Goal: Find specific page/section: Find specific page/section

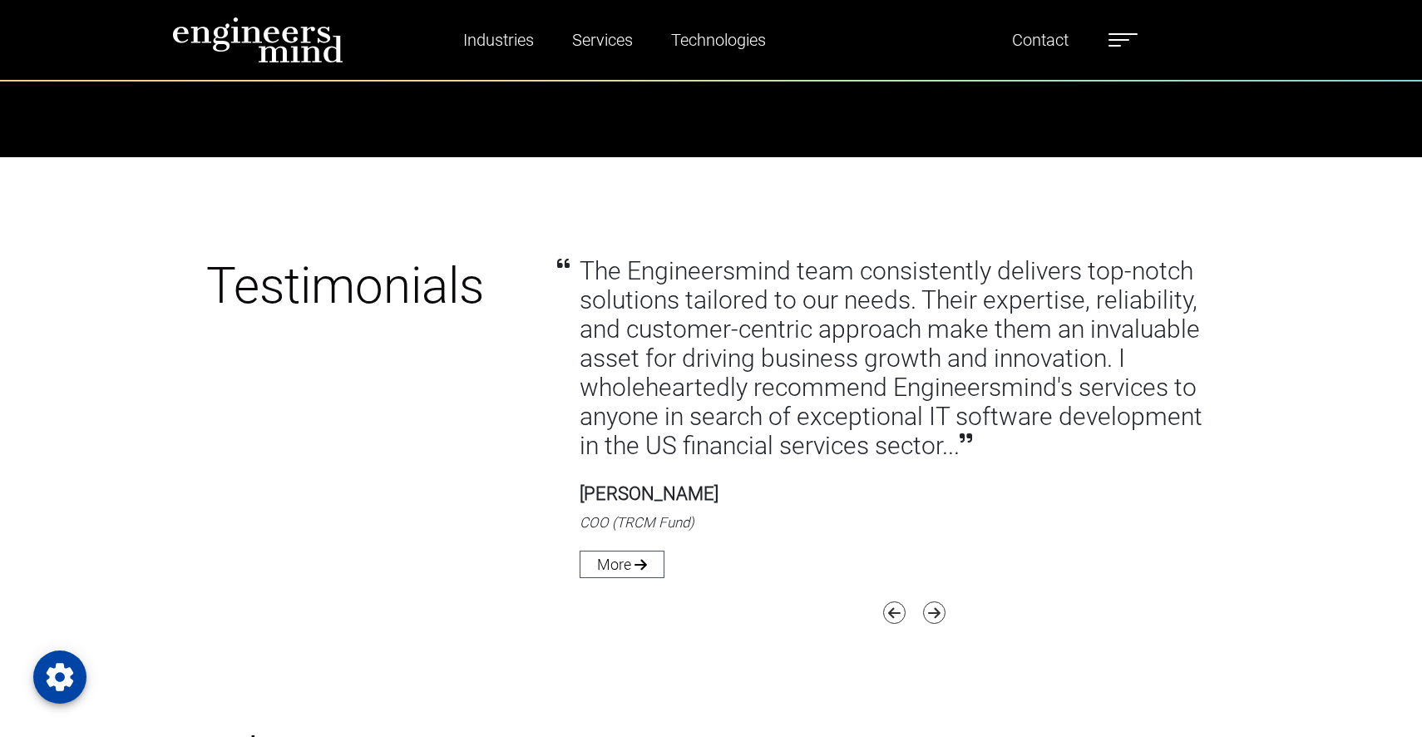
scroll to position [6269, 0]
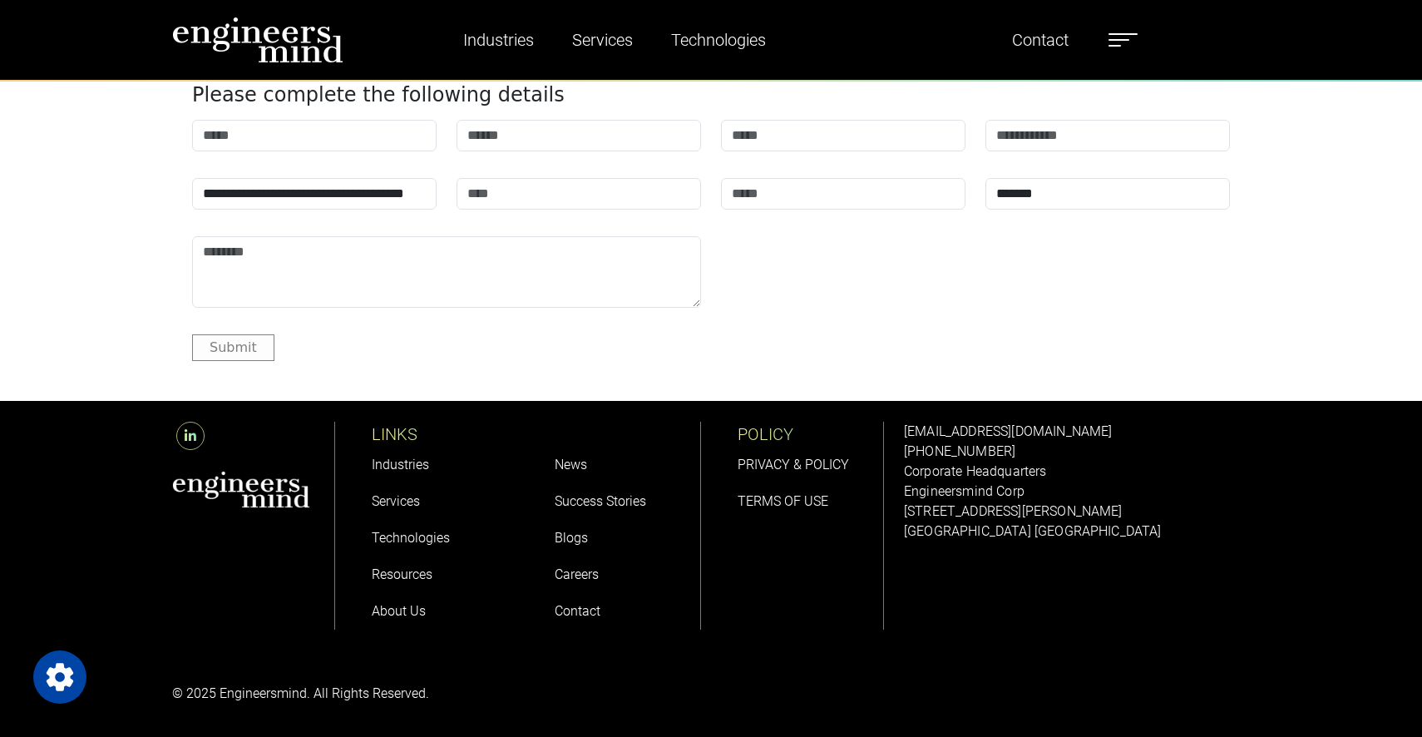
click at [557, 582] on li "Careers" at bounding box center [619, 574] width 129 height 37
click at [582, 576] on link "Careers" at bounding box center [577, 574] width 44 height 16
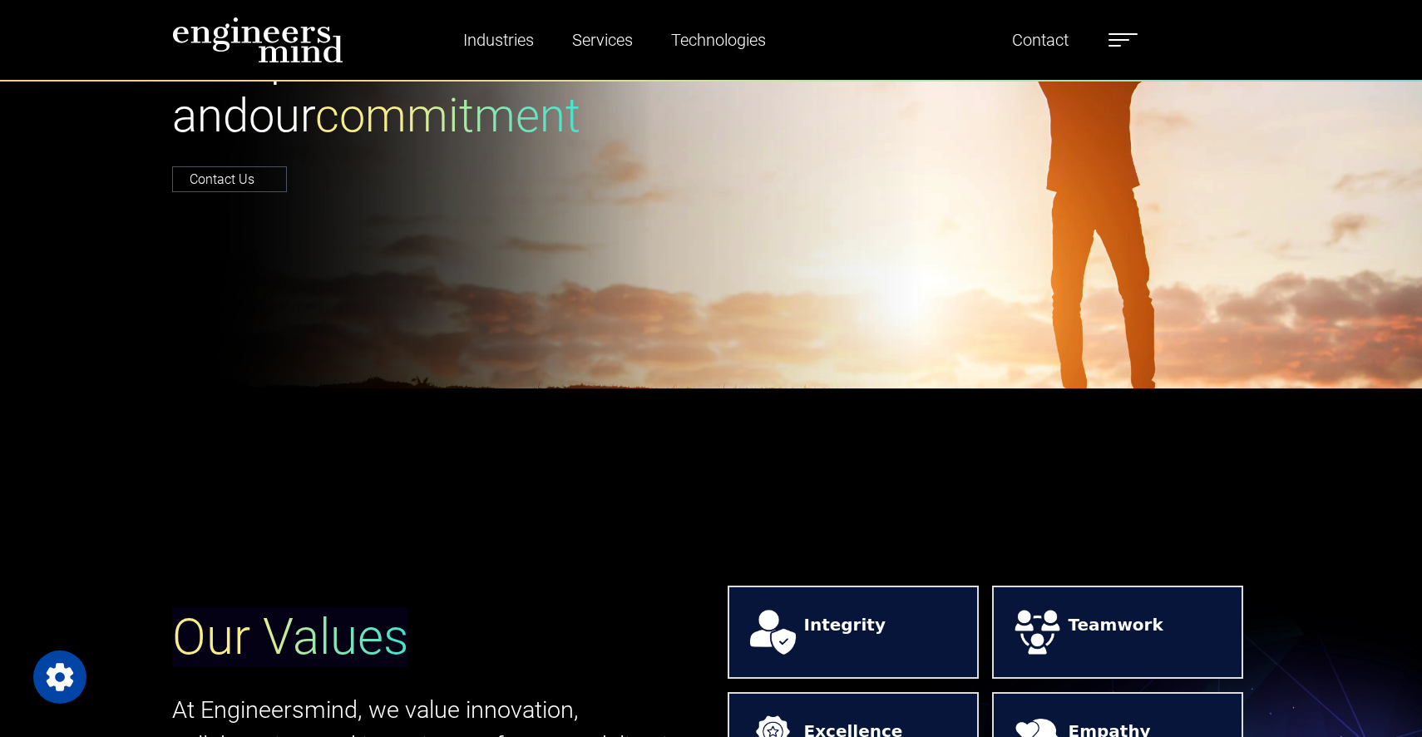
scroll to position [1246, 0]
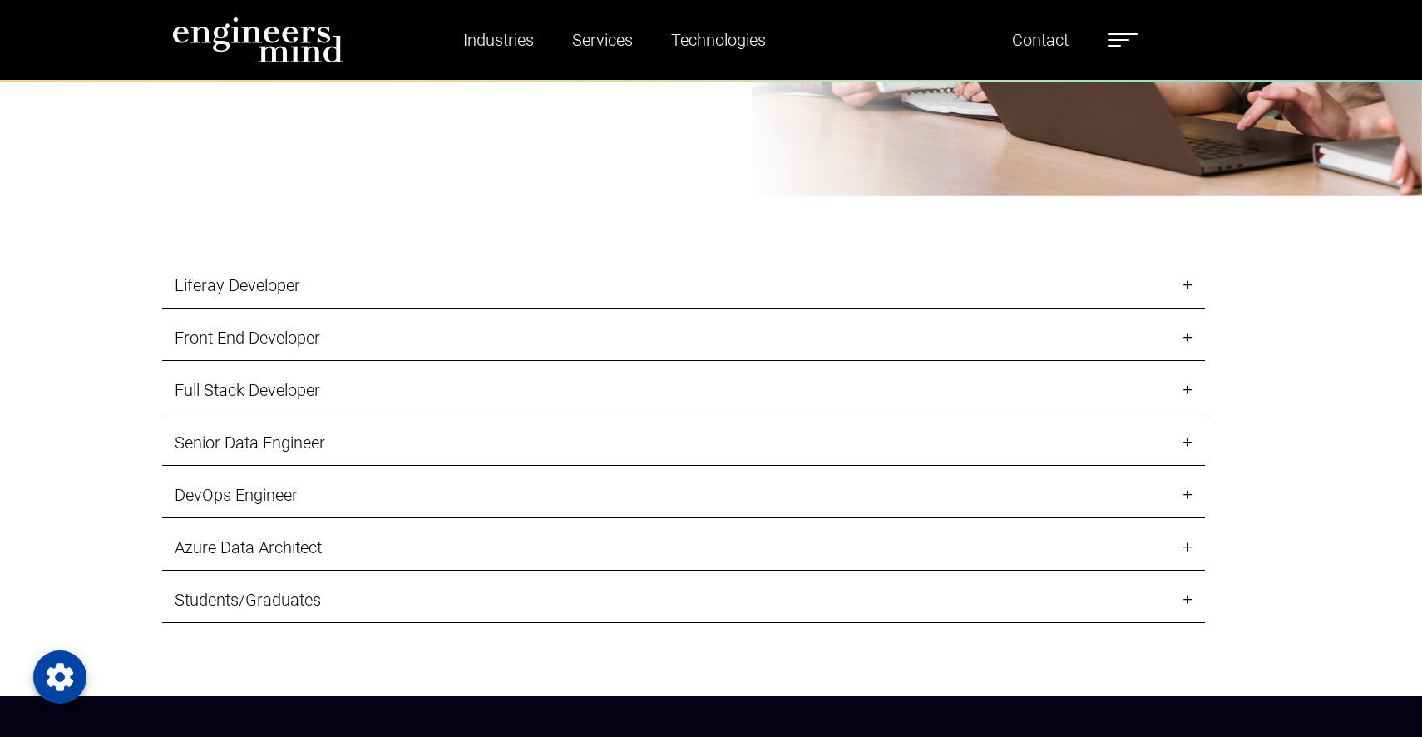
scroll to position [1791, 0]
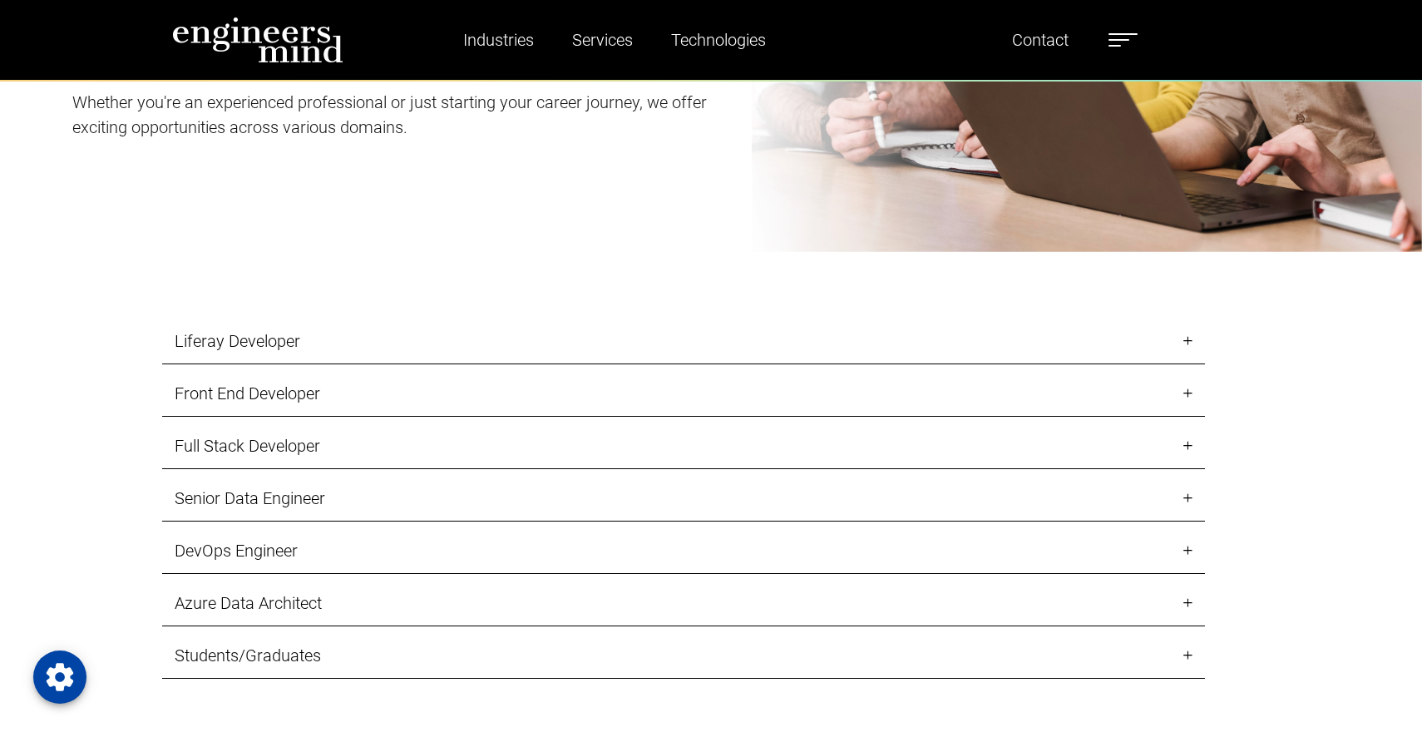
click at [1138, 37] on label at bounding box center [1123, 40] width 29 height 22
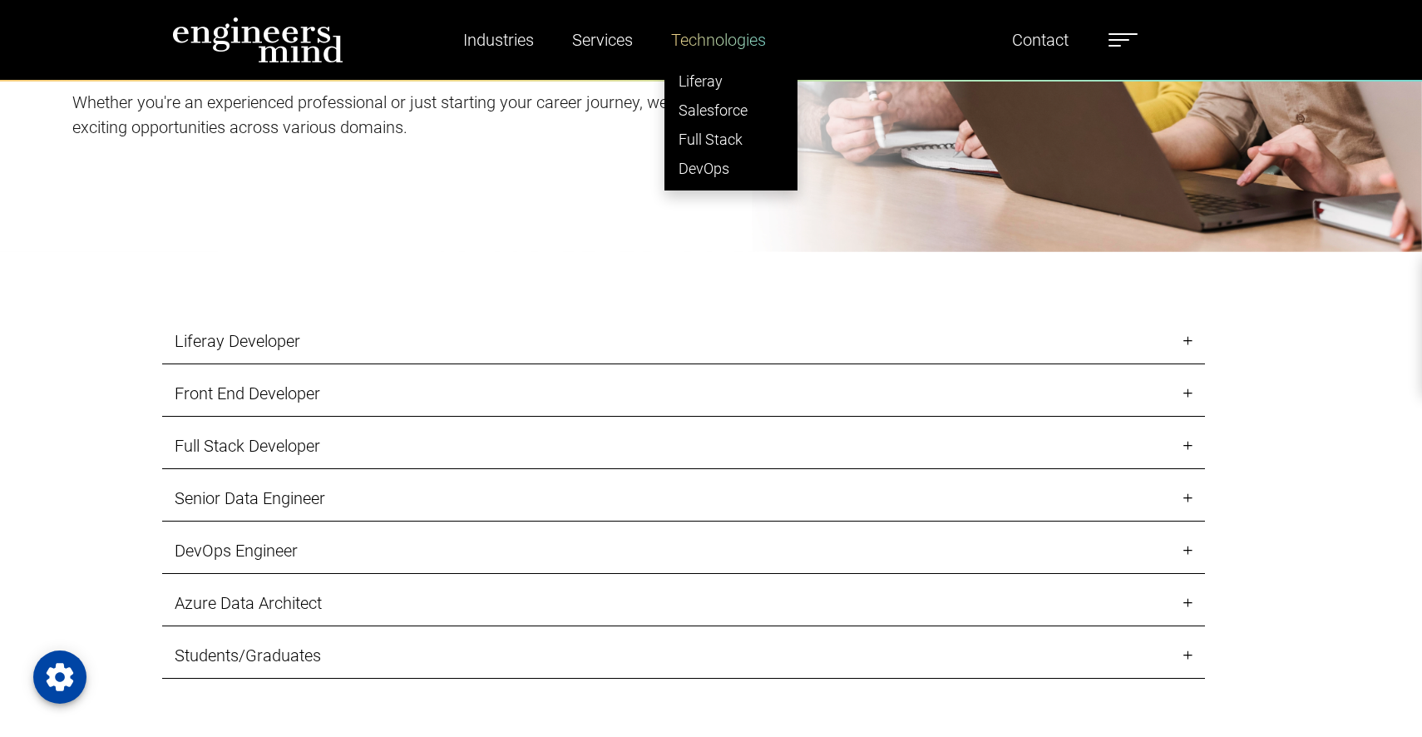
click at [685, 49] on link "Technologies" at bounding box center [719, 40] width 108 height 38
